Goal: Navigation & Orientation: Go to known website

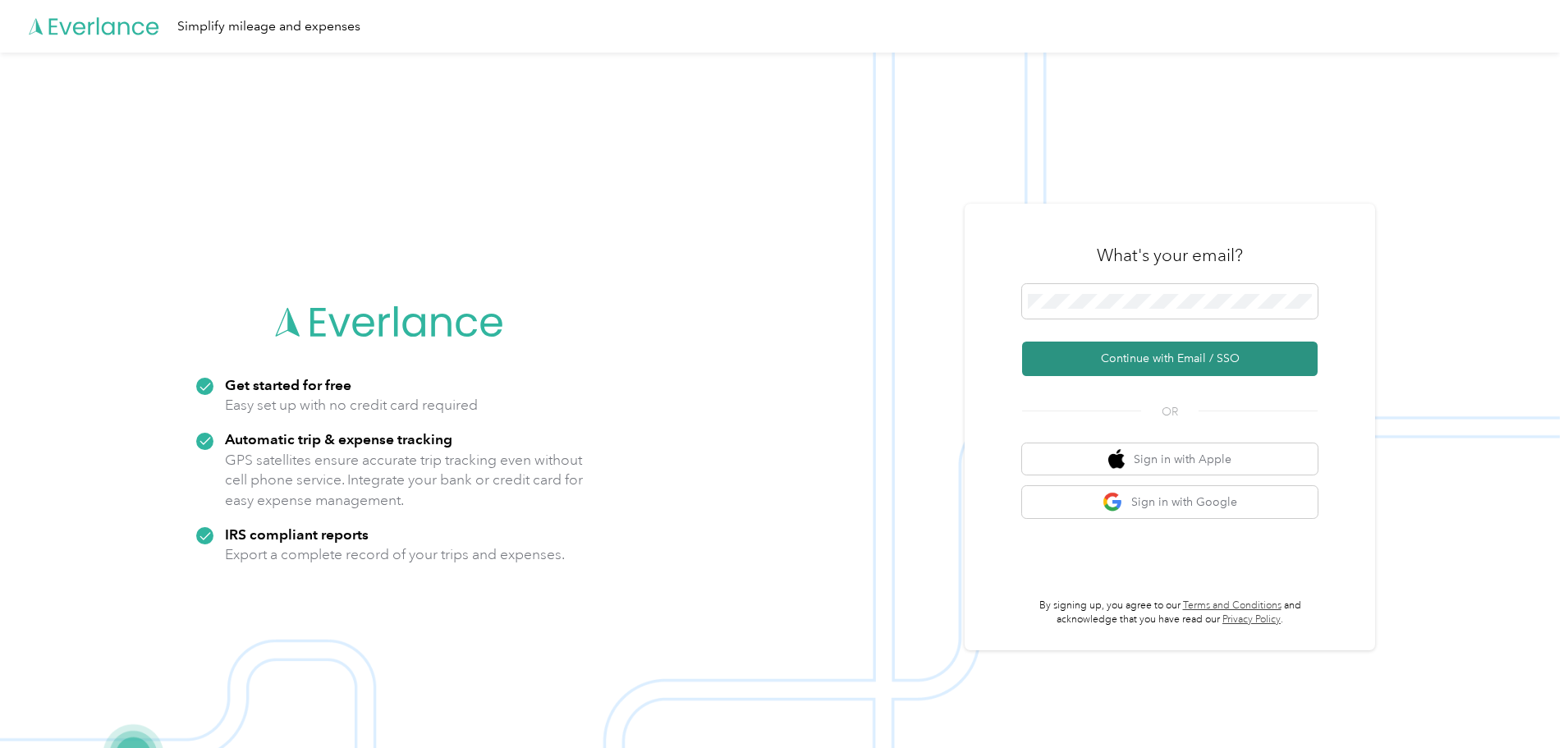
click at [1162, 360] on button "Continue with Email / SSO" at bounding box center [1170, 359] width 295 height 35
